Goal: Task Accomplishment & Management: Manage account settings

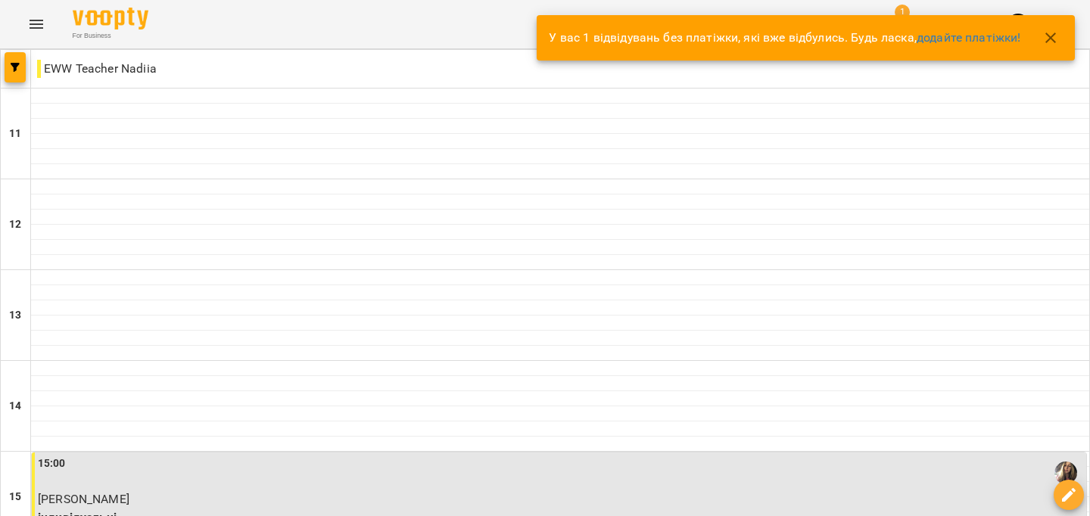
scroll to position [763, 0]
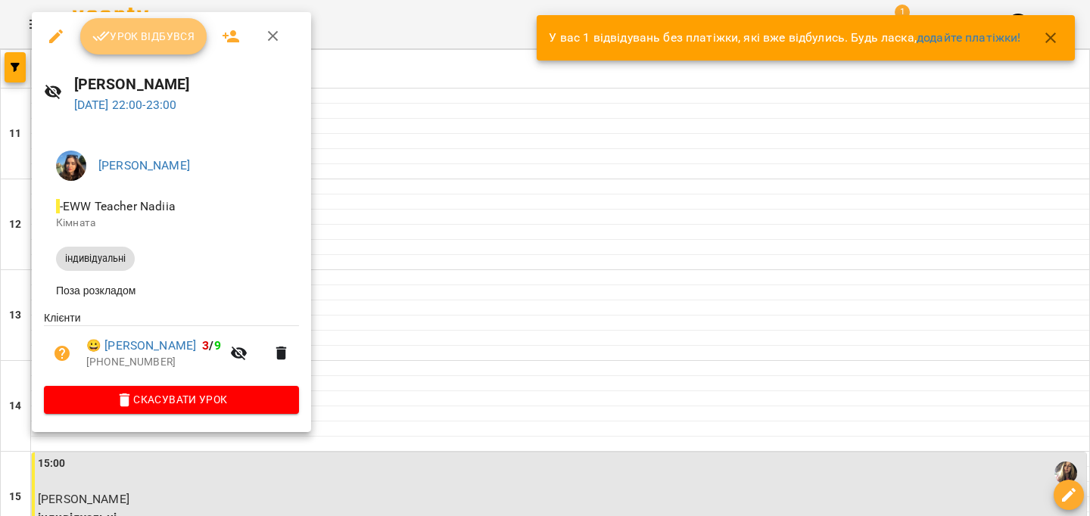
click at [158, 37] on span "Урок відбувся" at bounding box center [143, 36] width 103 height 18
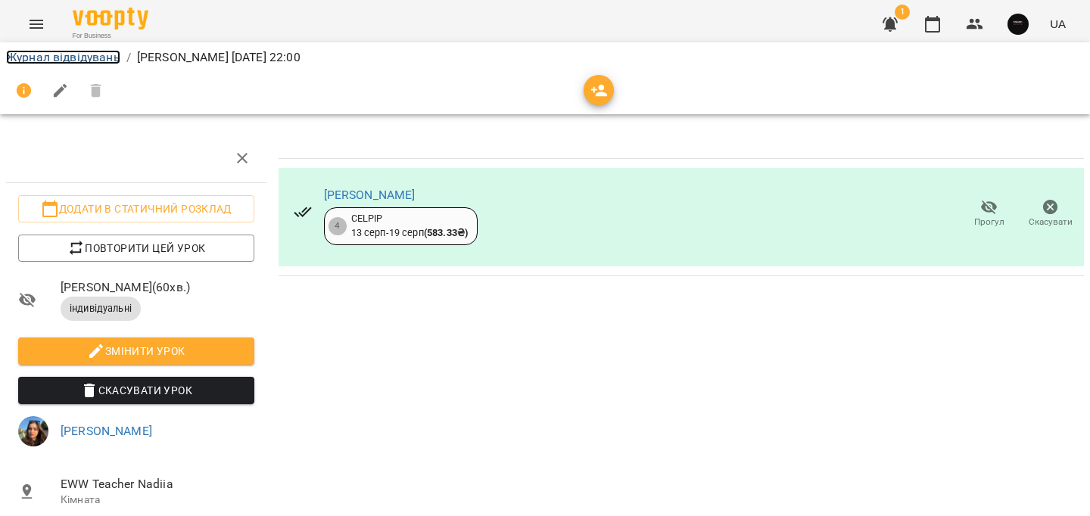
click at [83, 57] on link "Журнал відвідувань" at bounding box center [63, 57] width 114 height 14
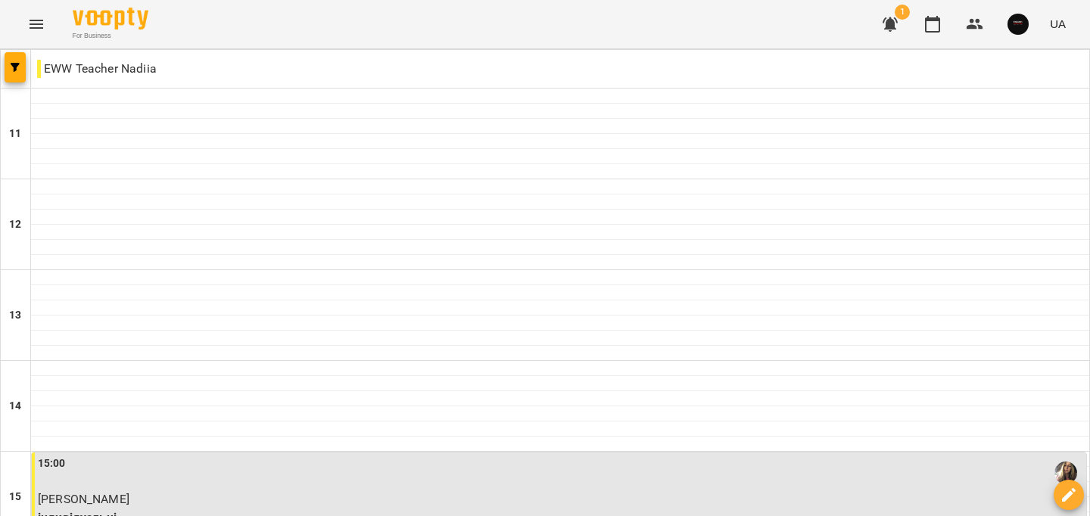
scroll to position [763, 0]
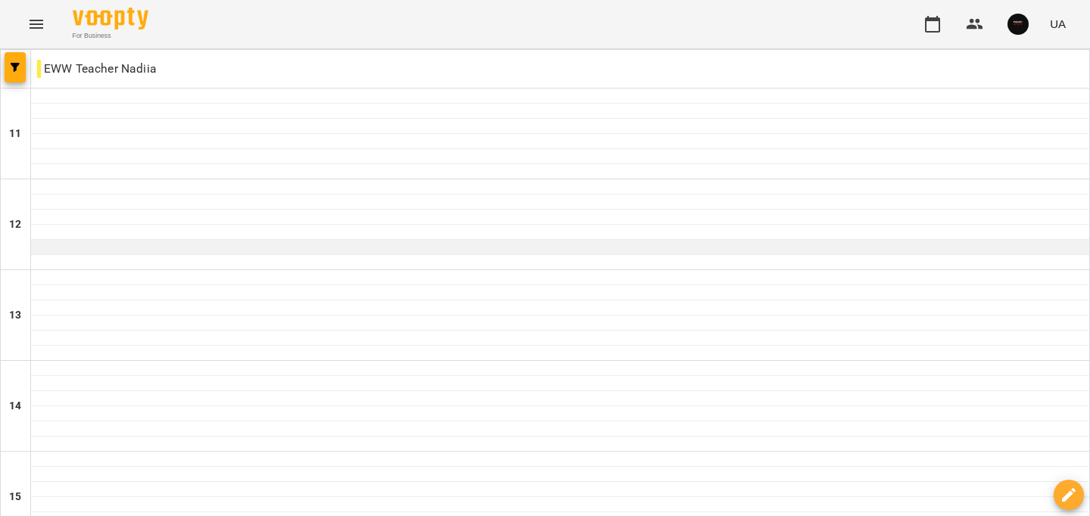
scroll to position [763, 0]
